Goal: Transaction & Acquisition: Subscribe to service/newsletter

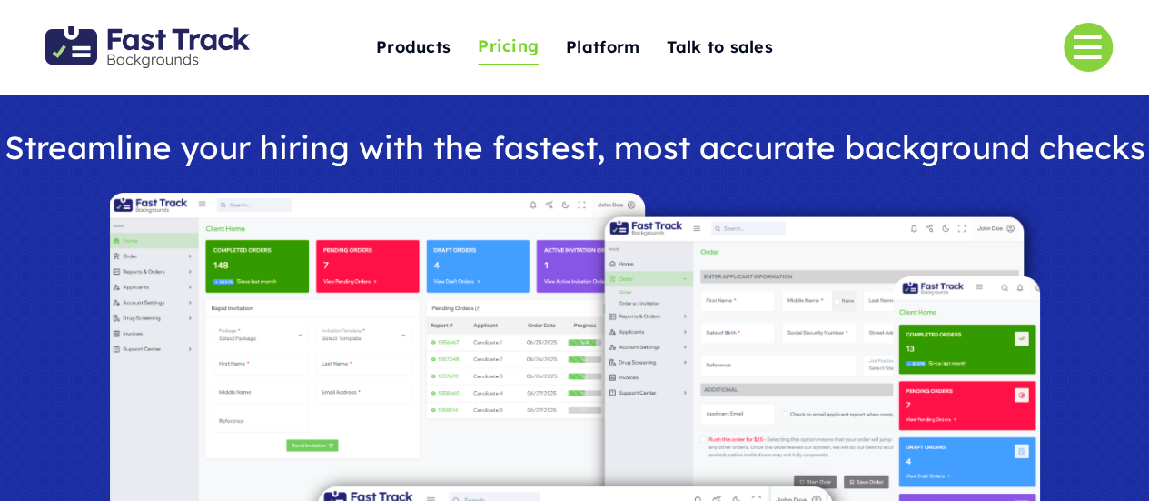
click at [522, 49] on span "Pricing" at bounding box center [508, 47] width 61 height 28
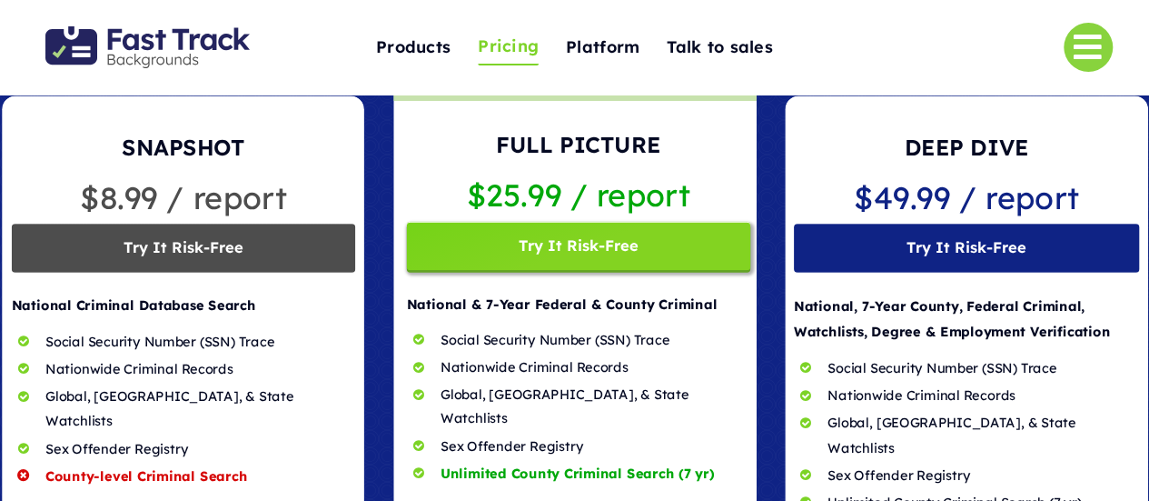
scroll to position [187, 0]
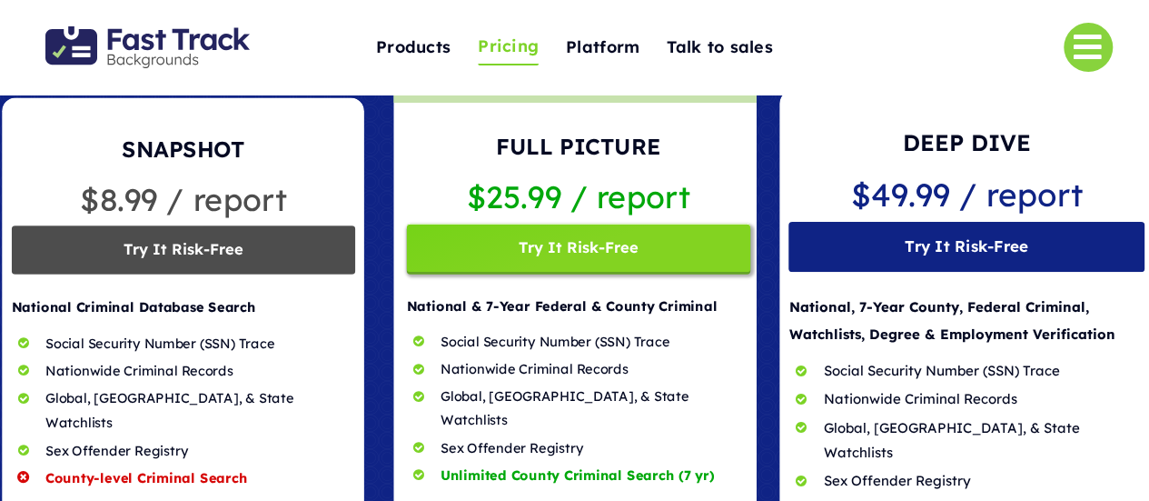
click at [976, 235] on span at bounding box center [967, 348] width 374 height 517
